Goal: Navigation & Orientation: Find specific page/section

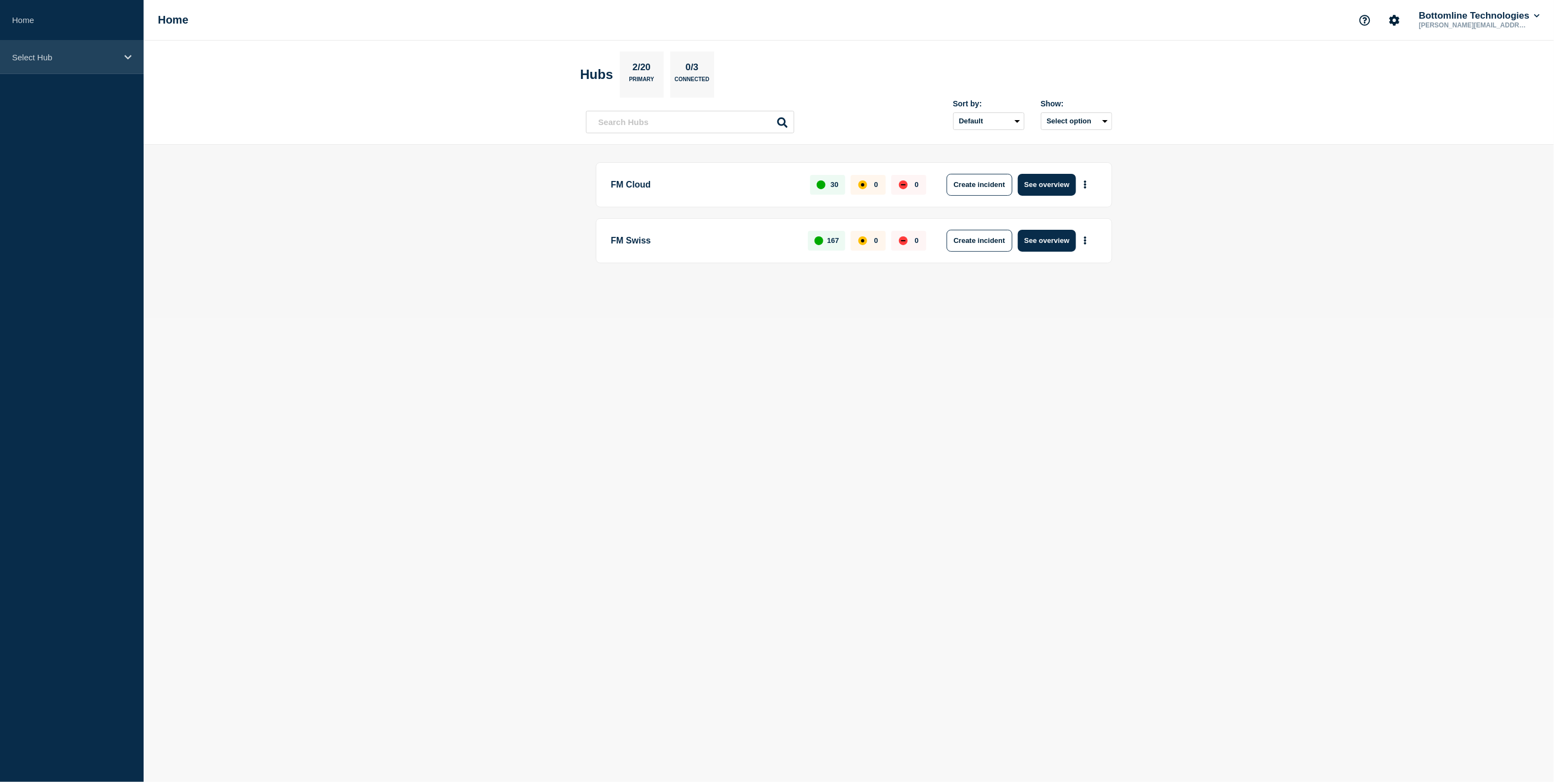
click at [69, 57] on p "Select Hub" at bounding box center [64, 57] width 105 height 9
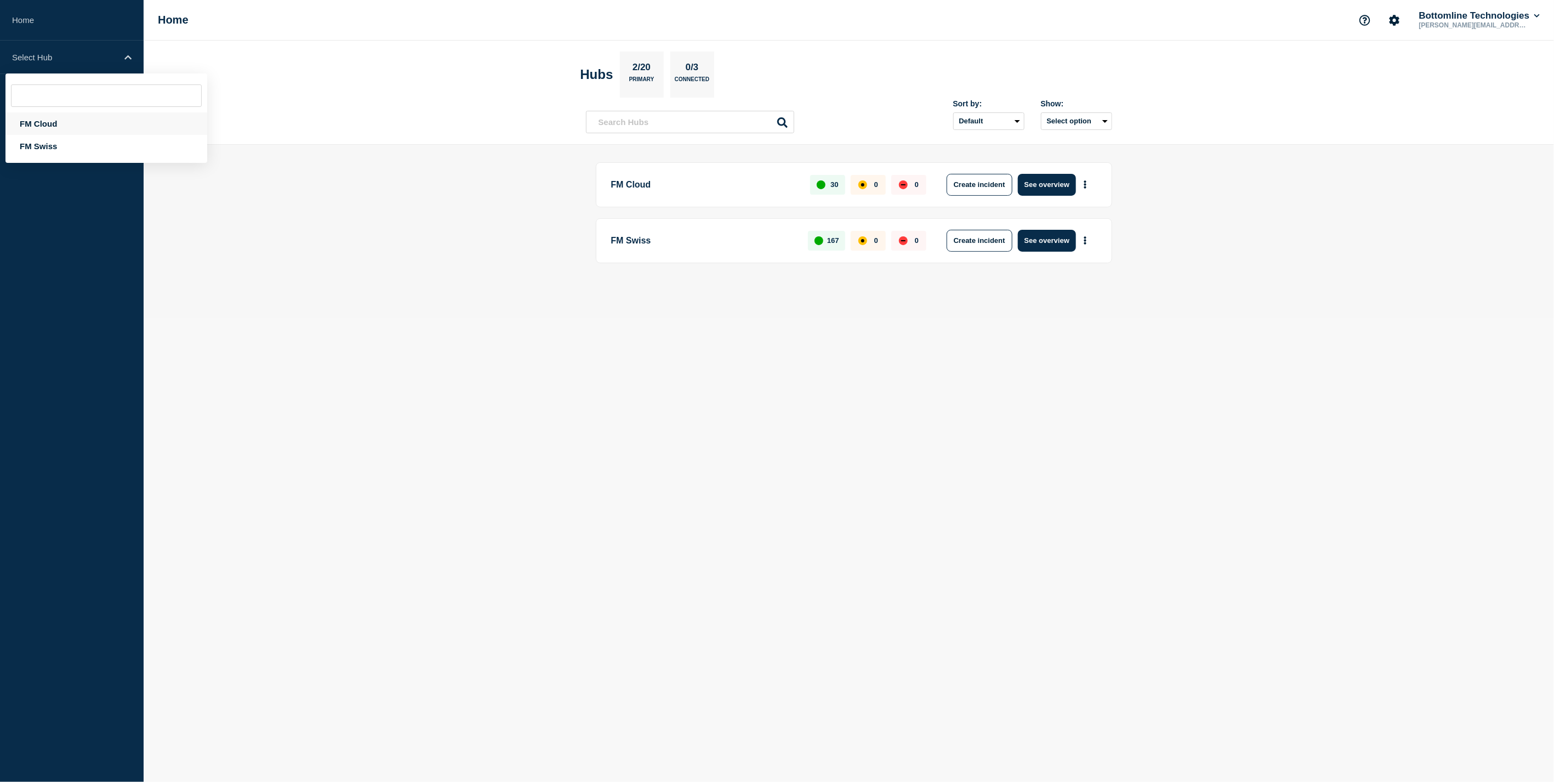
click at [67, 122] on div "FM Cloud" at bounding box center [106, 123] width 202 height 22
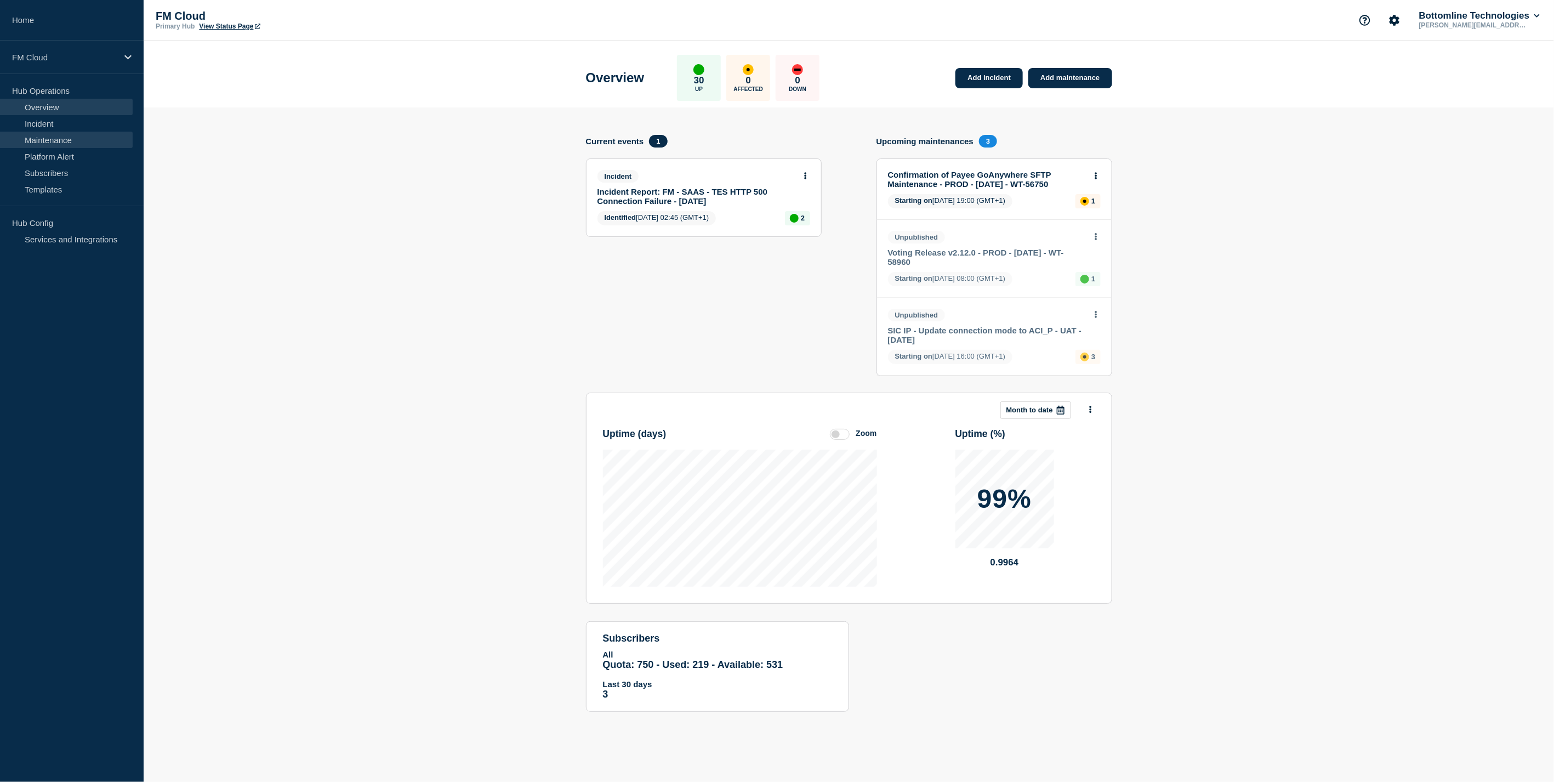
click at [61, 138] on link "Maintenance" at bounding box center [66, 140] width 133 height 16
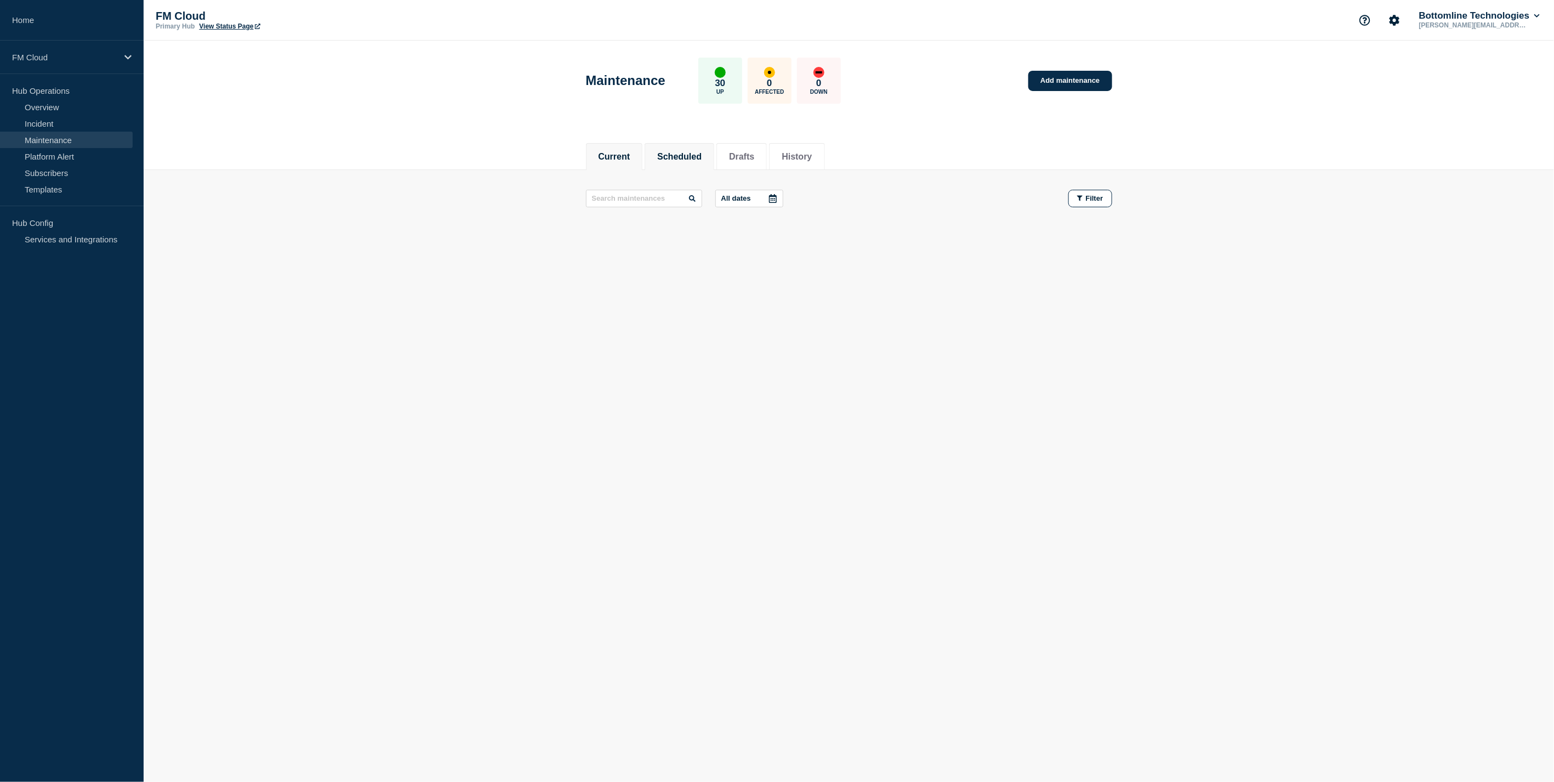
click at [686, 154] on button "Scheduled" at bounding box center [679, 157] width 44 height 10
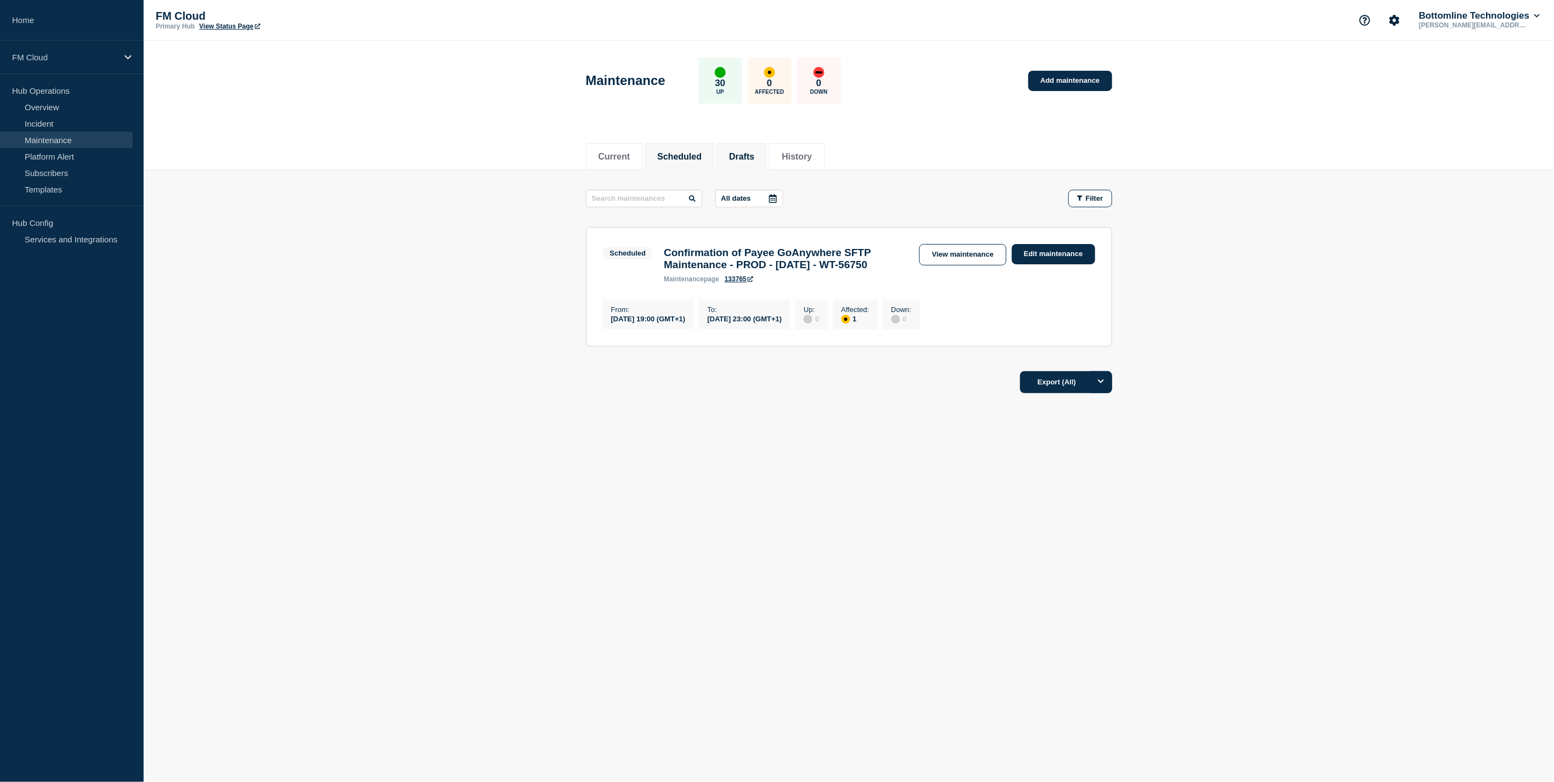
click at [754, 152] on button "Drafts" at bounding box center [741, 157] width 25 height 10
